Goal: Task Accomplishment & Management: Complete application form

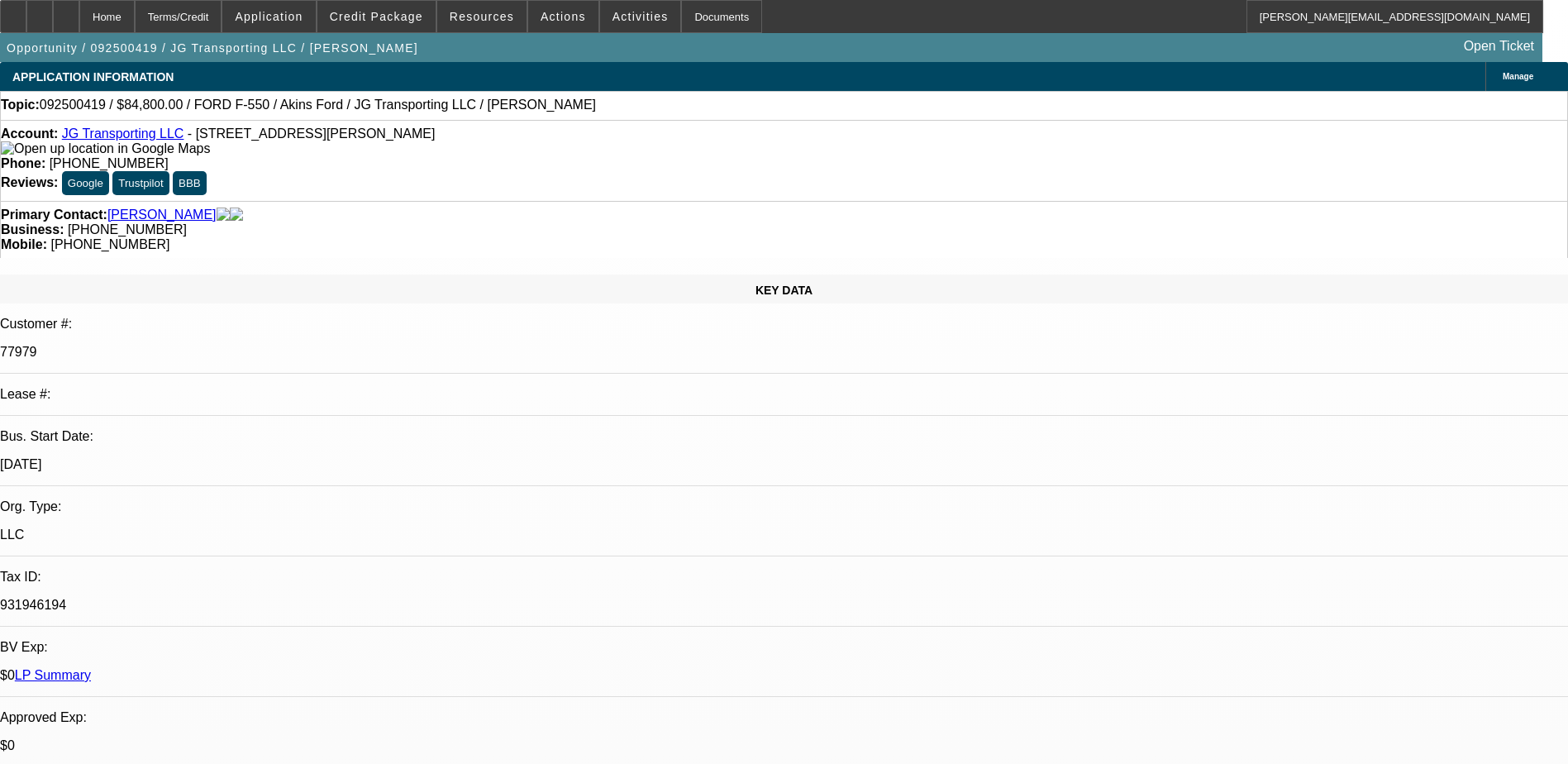
select select "0"
select select "2"
select select "0.1"
select select "4"
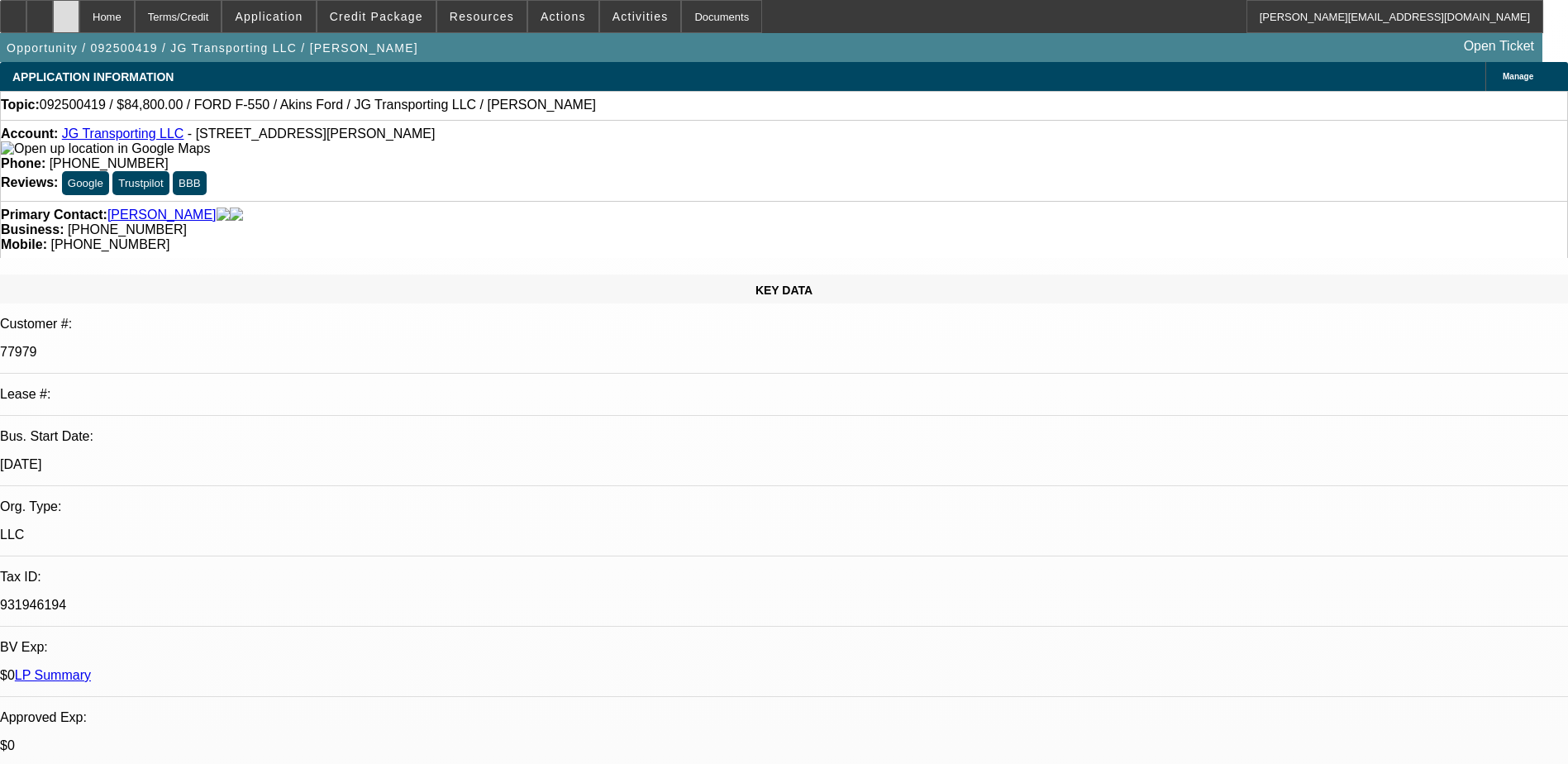
click at [80, 14] on div at bounding box center [66, 16] width 27 height 33
select select "0"
select select "2"
select select "0.1"
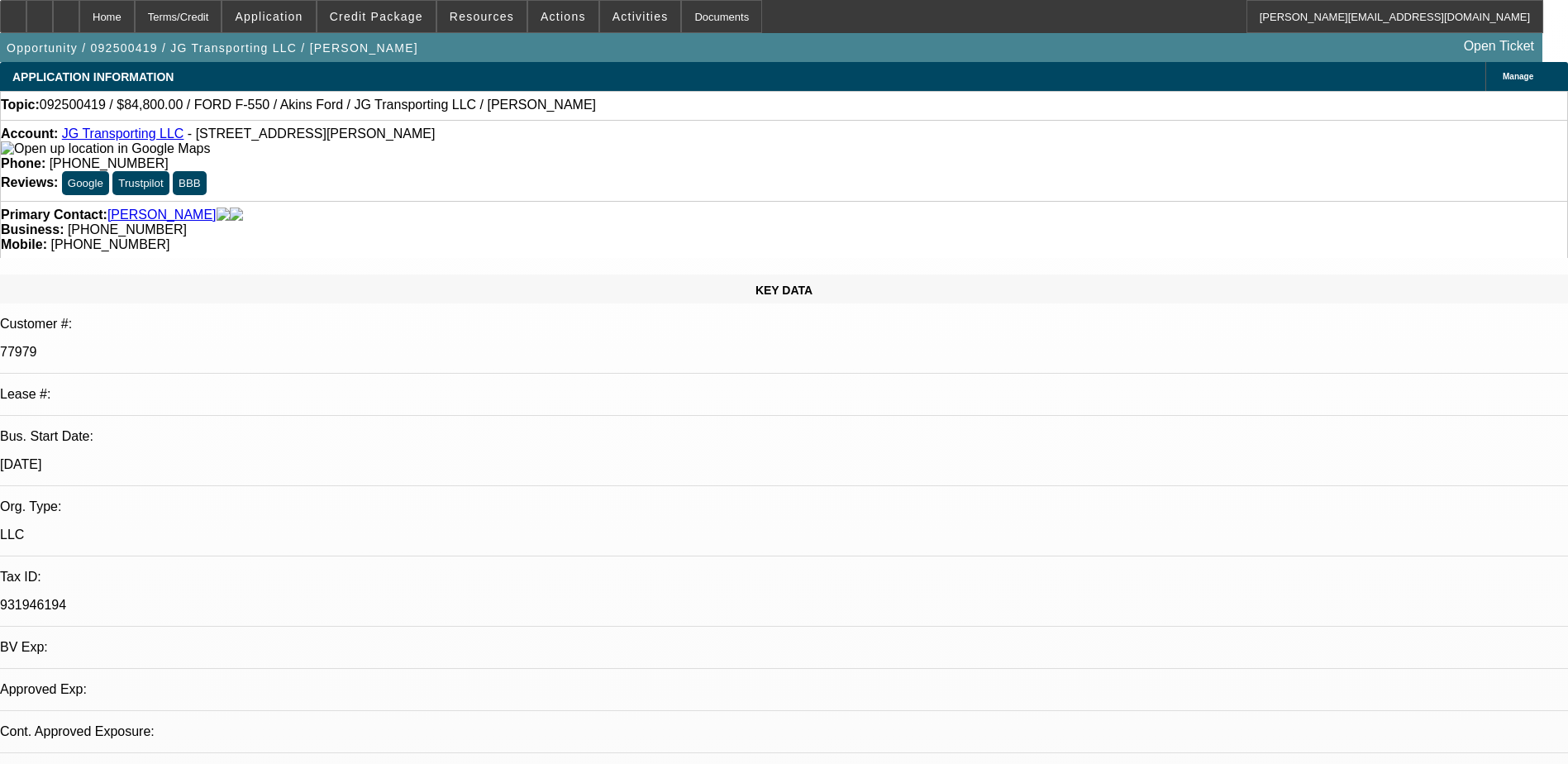
select select "4"
click at [531, 112] on div "Topic: 092500419 / $84,800.00 / FORD F-550 / Akins Ford / JG Transporting LLC /…" at bounding box center [784, 104] width 1566 height 15
click at [66, 11] on icon at bounding box center [66, 11] width 0 height 0
select select "0"
select select "2"
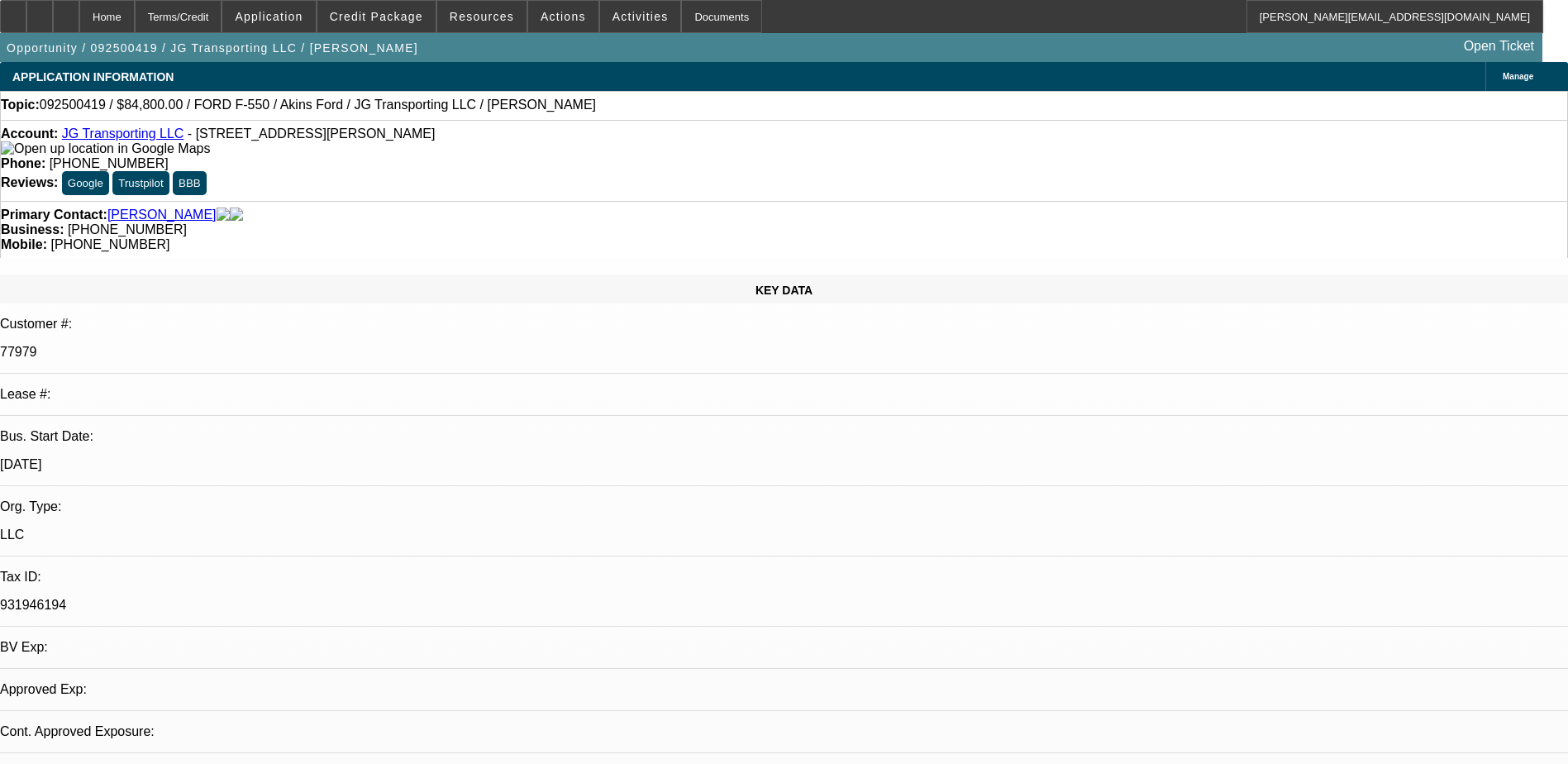
select select "2"
select select "0.1"
select select "4"
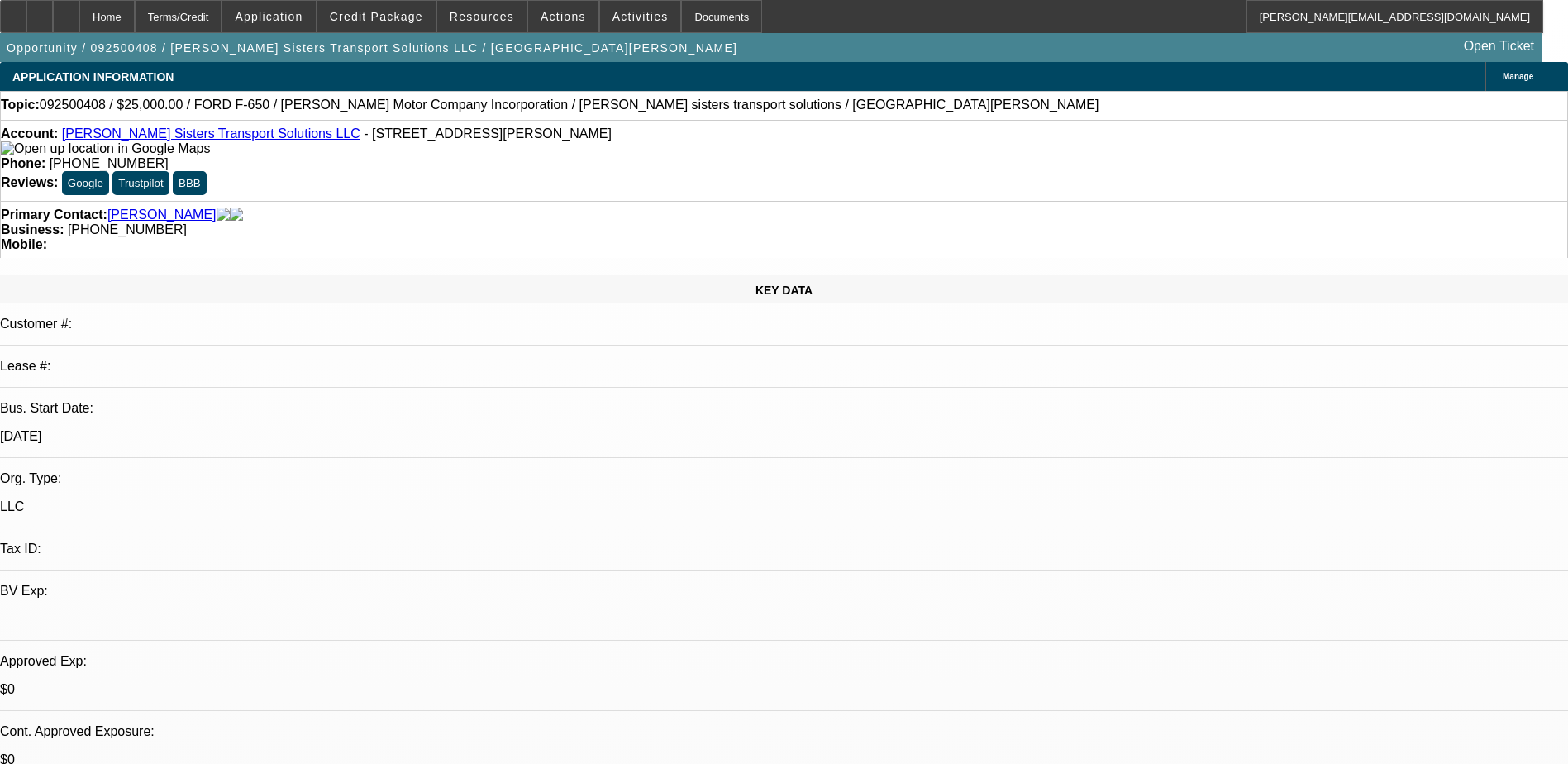
select select "0"
select select "2"
select select "0.1"
select select "4"
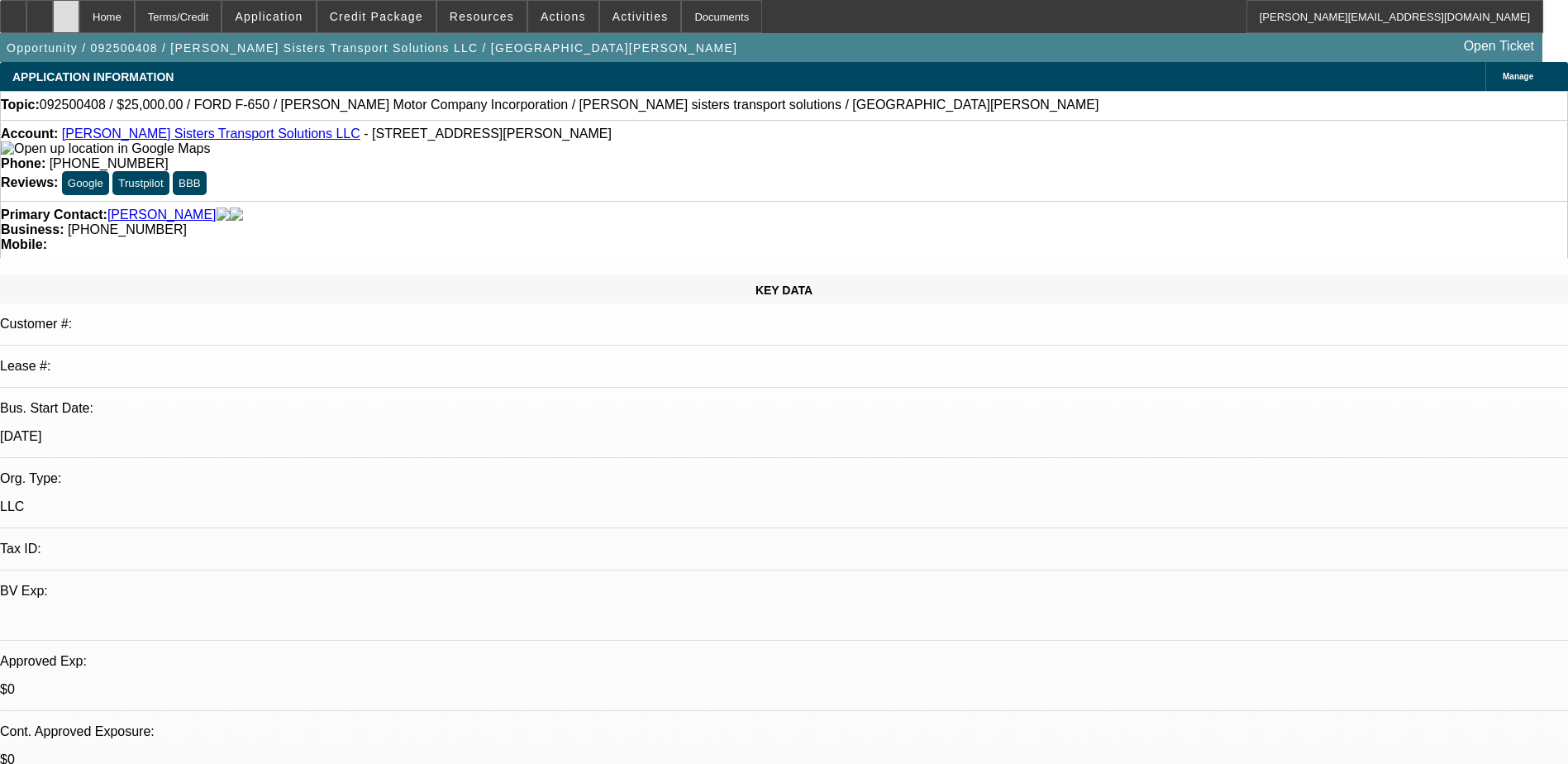
click at [80, 15] on div at bounding box center [66, 16] width 27 height 33
select select "0"
select select "2"
select select "0.1"
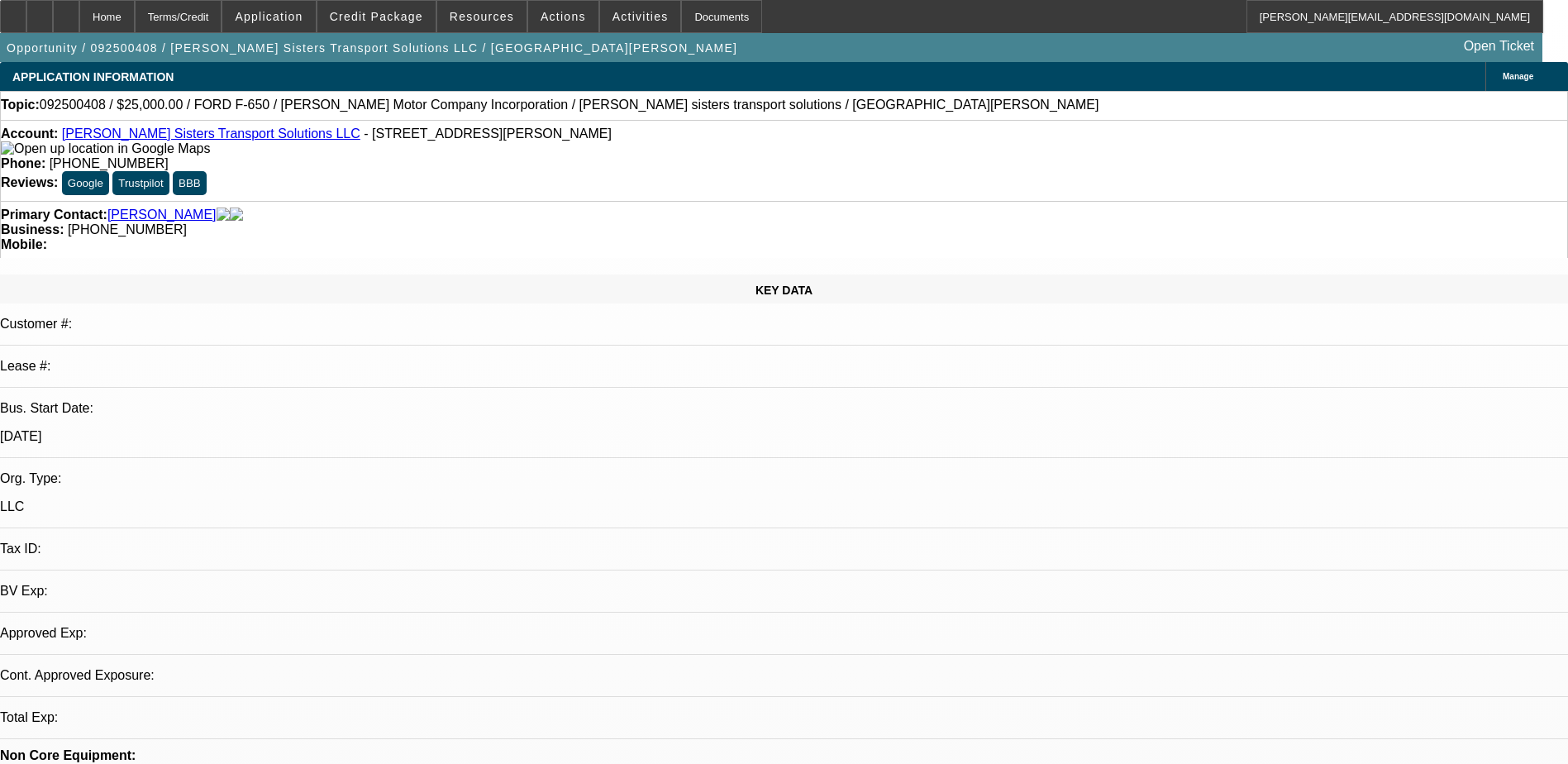
select select "4"
